Goal: Transaction & Acquisition: Purchase product/service

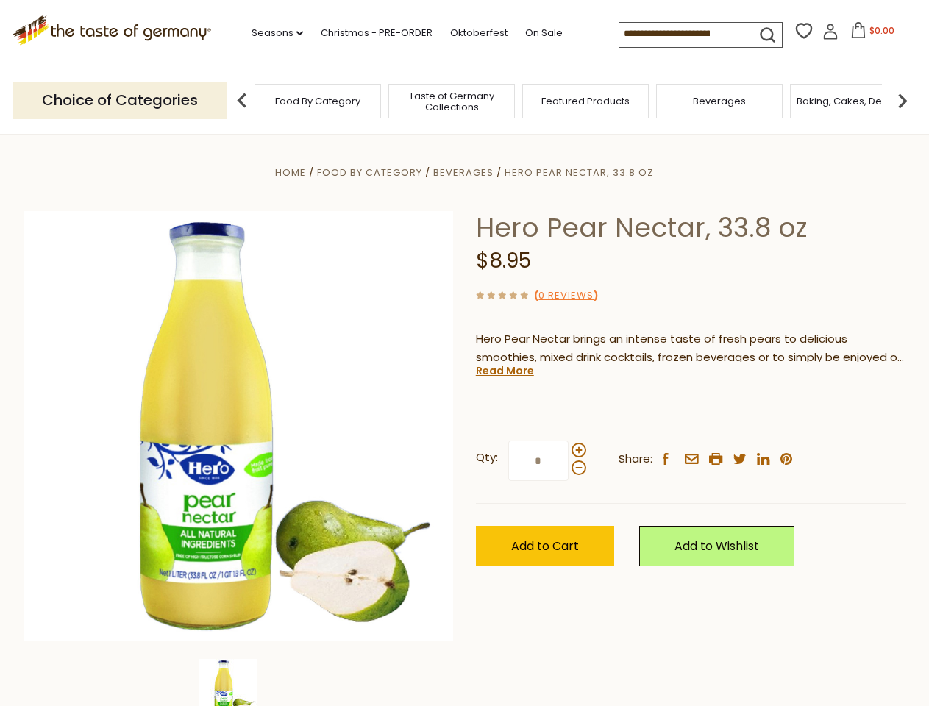
click at [464, 353] on div "Home Food By Category [GEOGRAPHIC_DATA] Hero Pear Nectar, 33.8 oz Hero Pear Nec…" at bounding box center [465, 446] width 905 height 567
click at [272, 33] on link "Seasons dropdown_arrow" at bounding box center [278, 33] width 52 height 16
click at [683, 34] on input at bounding box center [682, 33] width 124 height 21
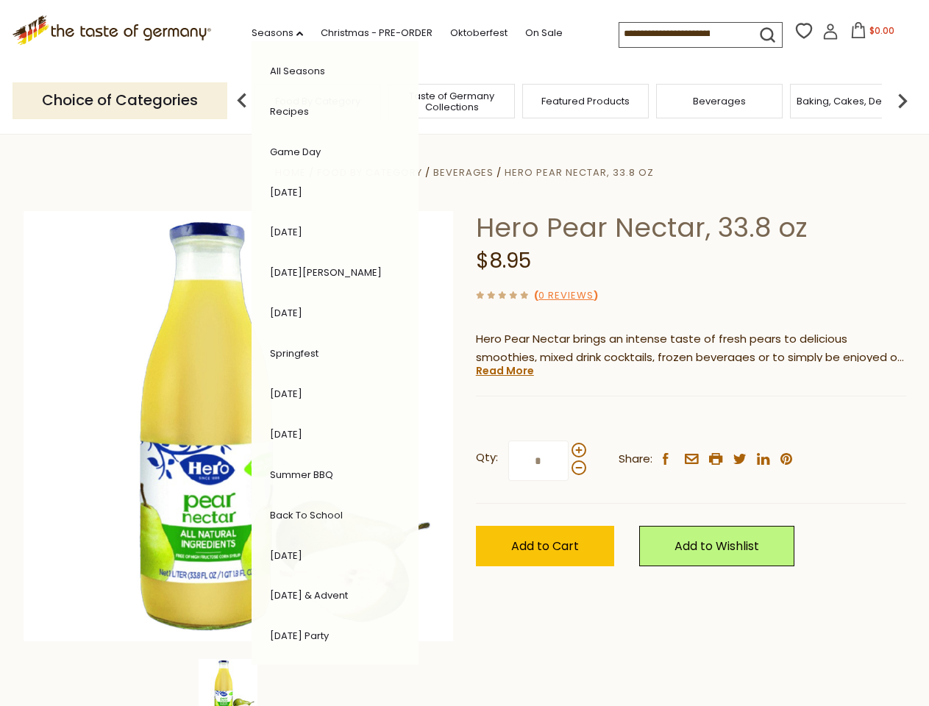
click at [870, 35] on span "$0.00" at bounding box center [882, 30] width 25 height 13
click at [252, 100] on div "All Seasons Recipes Game Day [DATE] [DATE] [DATE][PERSON_NAME] [DATE] Springfes…" at bounding box center [335, 353] width 167 height 624
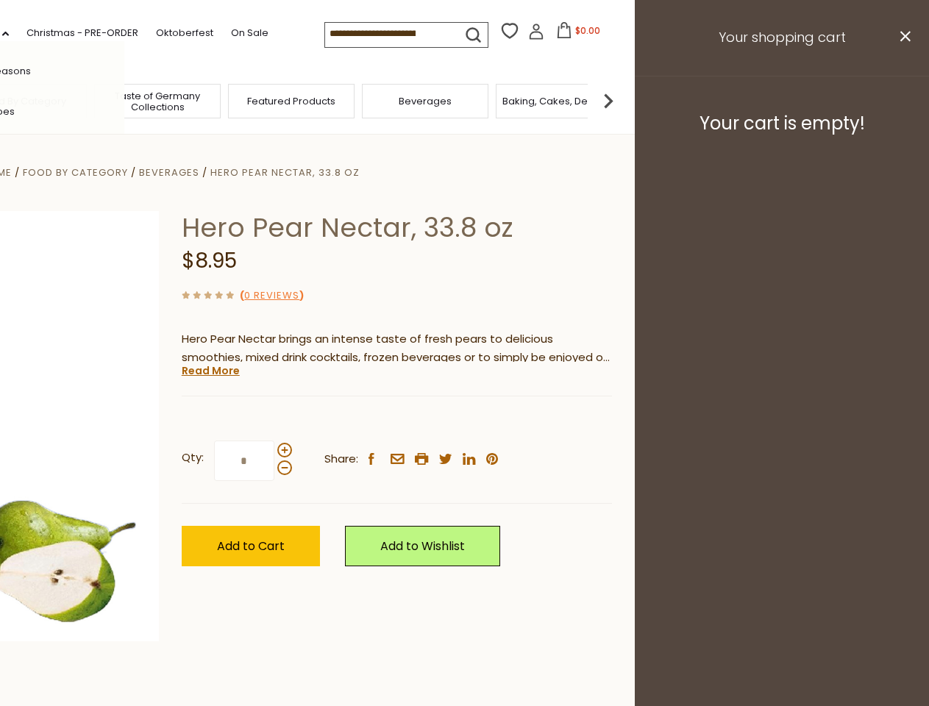
click at [623, 100] on img at bounding box center [608, 100] width 29 height 29
click at [464, 420] on div "Qty: * Share: facebook email printer twitter linkedin pinterest" at bounding box center [397, 461] width 430 height 85
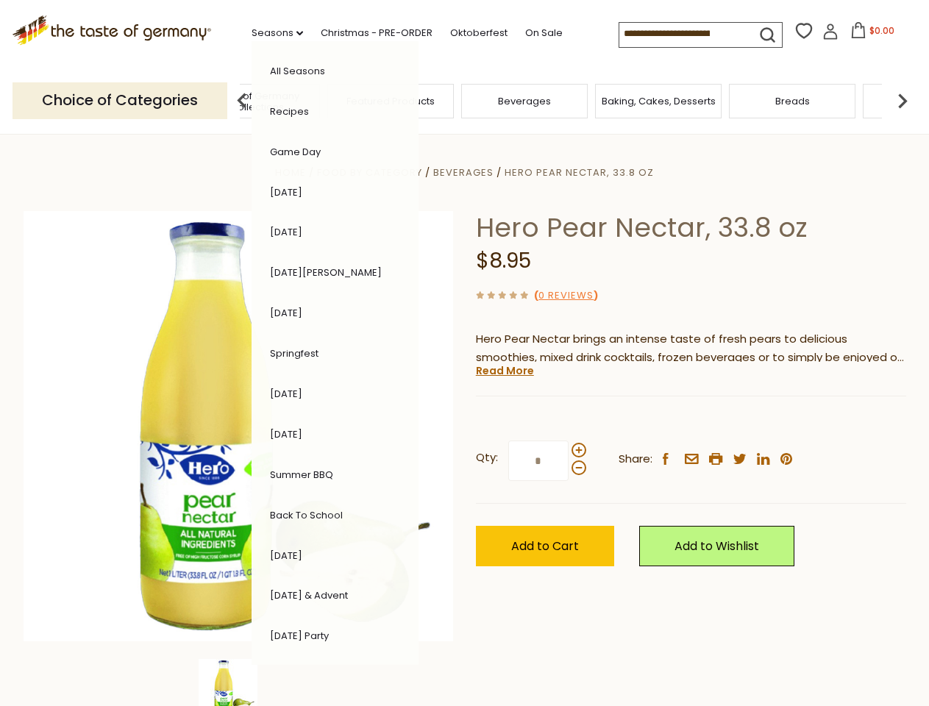
click at [238, 683] on img at bounding box center [228, 688] width 59 height 59
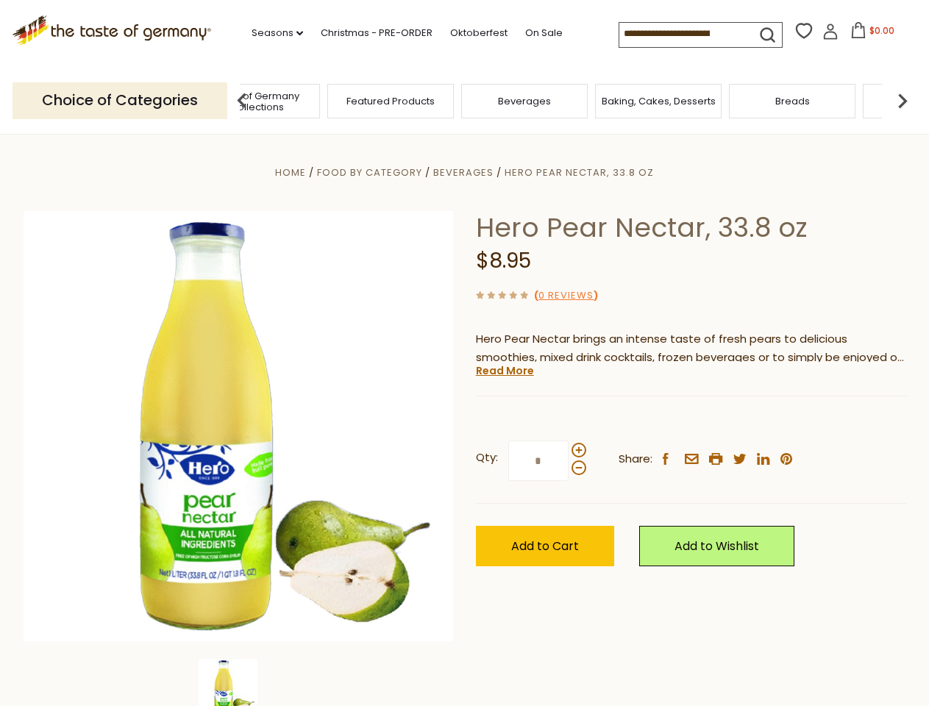
click at [238, 683] on img at bounding box center [228, 688] width 59 height 59
